Goal: Check status: Check status

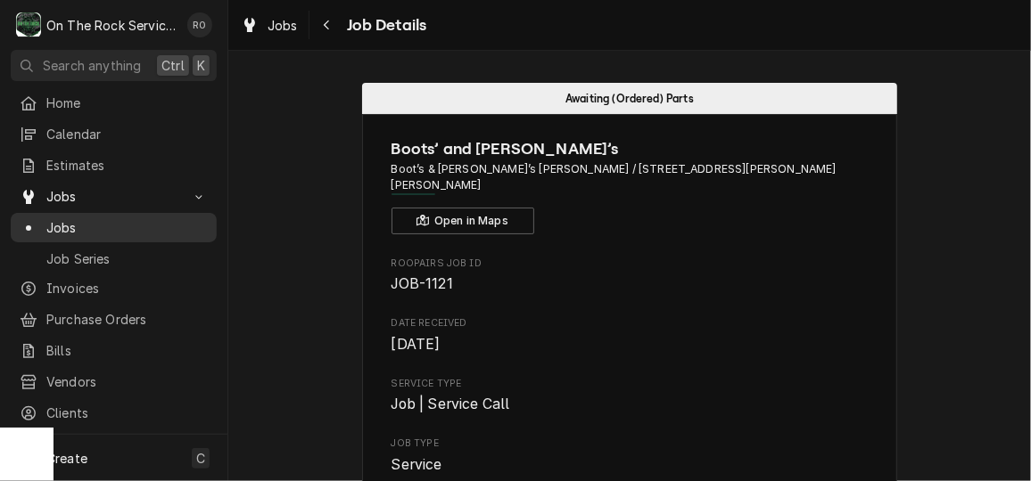
scroll to position [2364, 0]
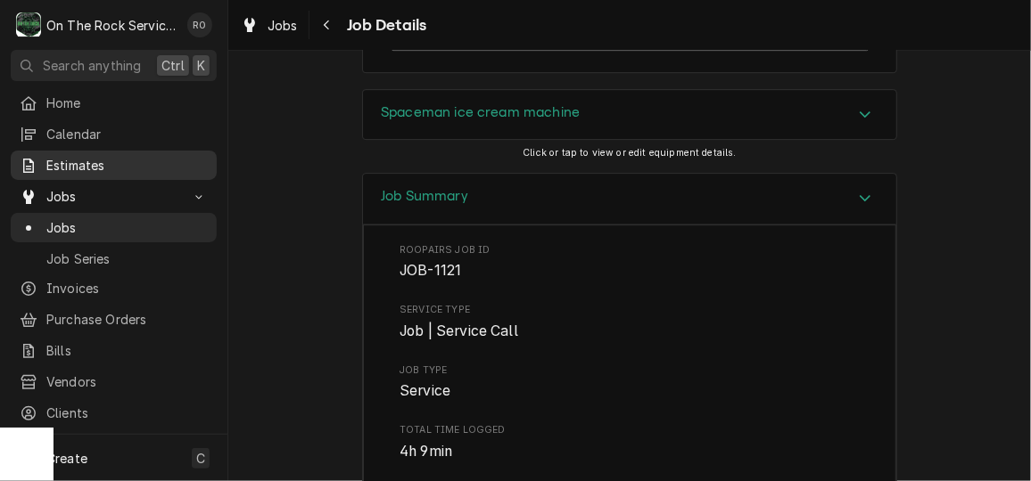
click at [100, 151] on link "Estimates" at bounding box center [114, 165] width 206 height 29
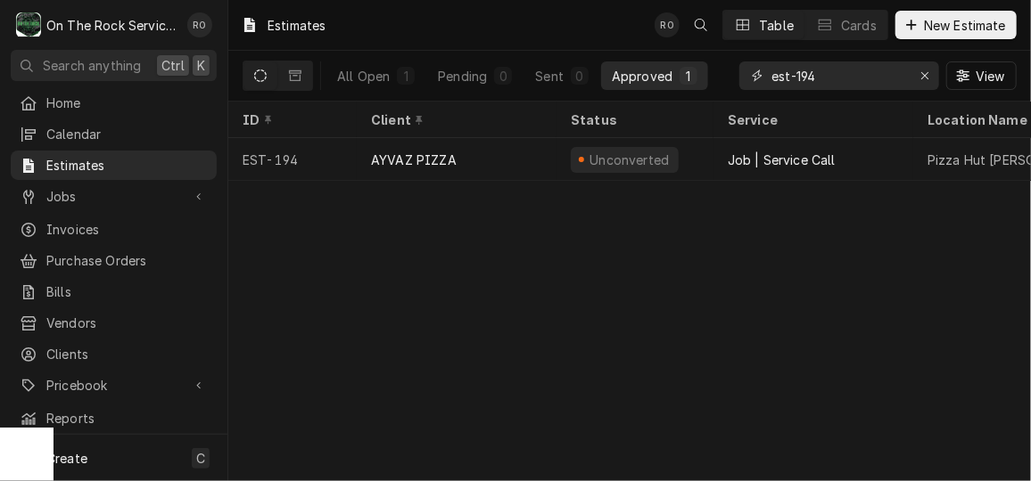
click at [849, 62] on input "est-194" at bounding box center [838, 76] width 134 height 29
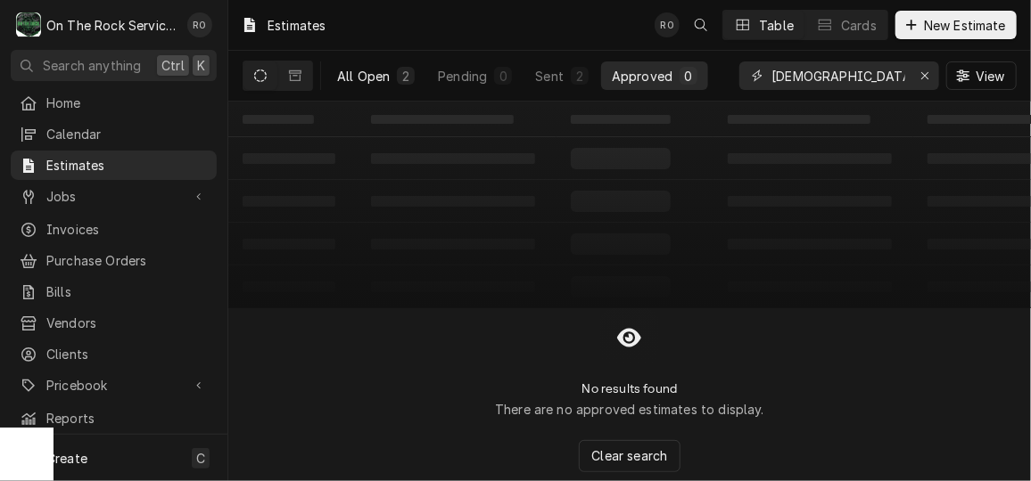
type input "chick"
click at [393, 79] on button "All Open 2" at bounding box center [375, 76] width 99 height 29
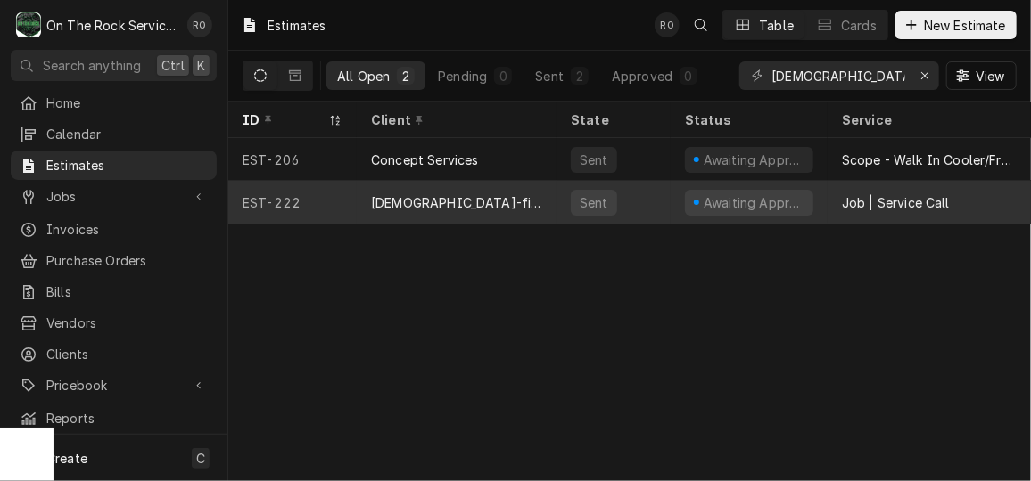
click at [714, 190] on div "Awaiting Approval" at bounding box center [749, 203] width 128 height 26
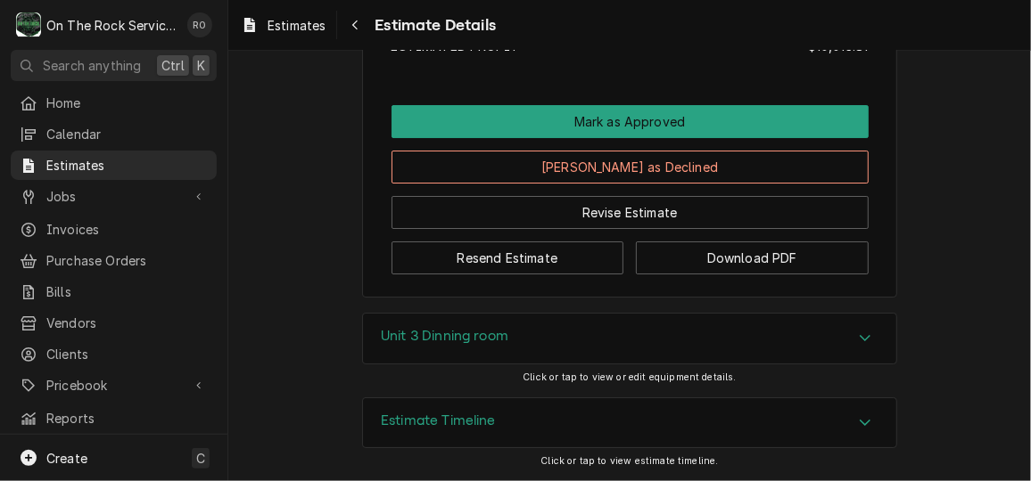
scroll to position [5526, 0]
click at [710, 348] on div "Unit 3 Dinning room" at bounding box center [629, 339] width 533 height 50
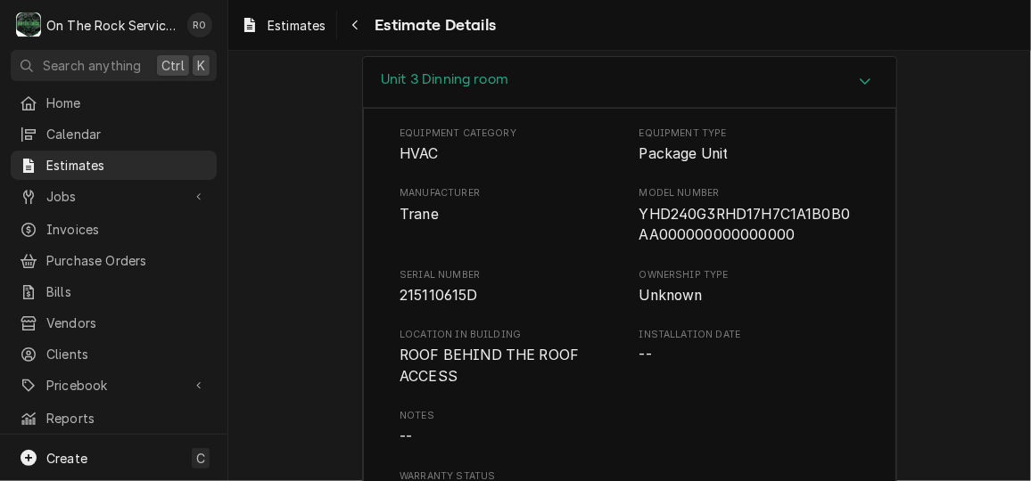
scroll to position [5744, 0]
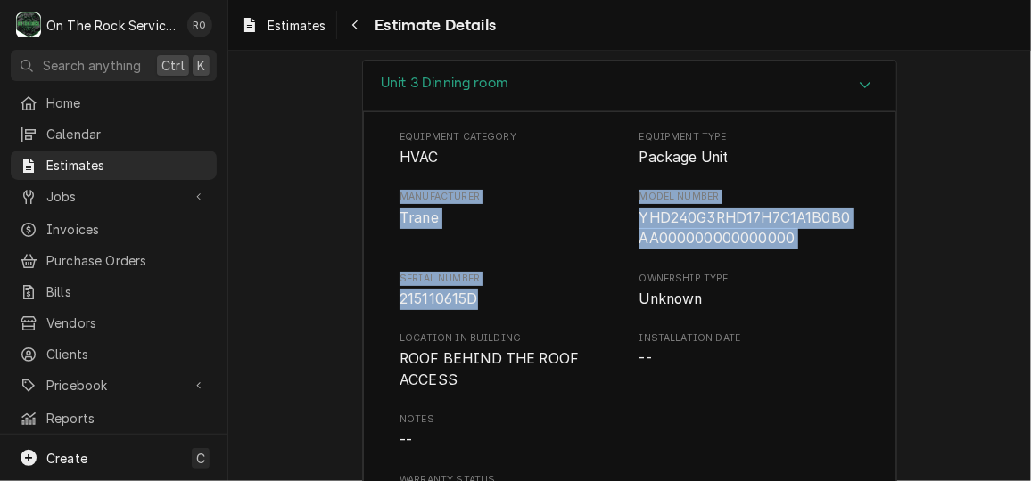
drag, startPoint x: 390, startPoint y: 234, endPoint x: 502, endPoint y: 344, distance: 157.0
click at [502, 344] on div "Equipment Category HVAC Equipment Type Package Unit Manufacturer Trane Model Nu…" at bounding box center [629, 359] width 533 height 497
copy div "Manufacturer Trane Model Number YHD240G3RHD17H7C1A1B0B0AA000000000000000 Serial…"
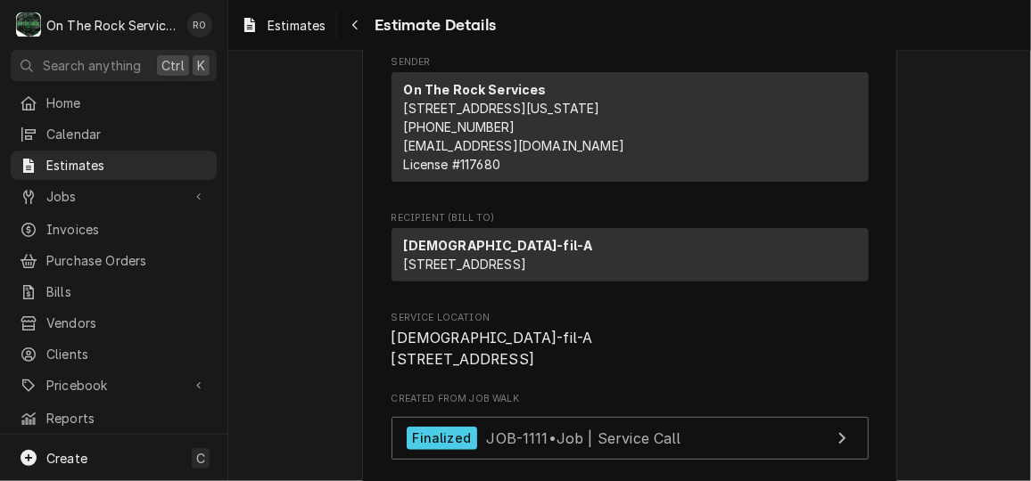
scroll to position [167, 0]
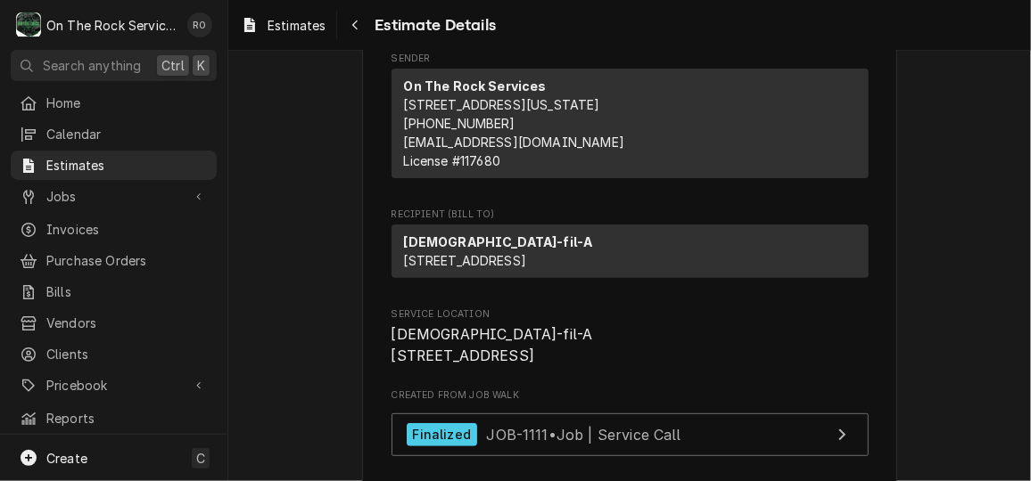
drag, startPoint x: 392, startPoint y: 255, endPoint x: 547, endPoint y: 314, distance: 165.9
click at [547, 285] on div "Chick-fil-A 930 NE Main St Simpsonville, SC 29681" at bounding box center [629, 255] width 477 height 61
copy p "Chick-fil-A 930 NE Main St Simpsonville, SC 29681"
